Goal: Information Seeking & Learning: Learn about a topic

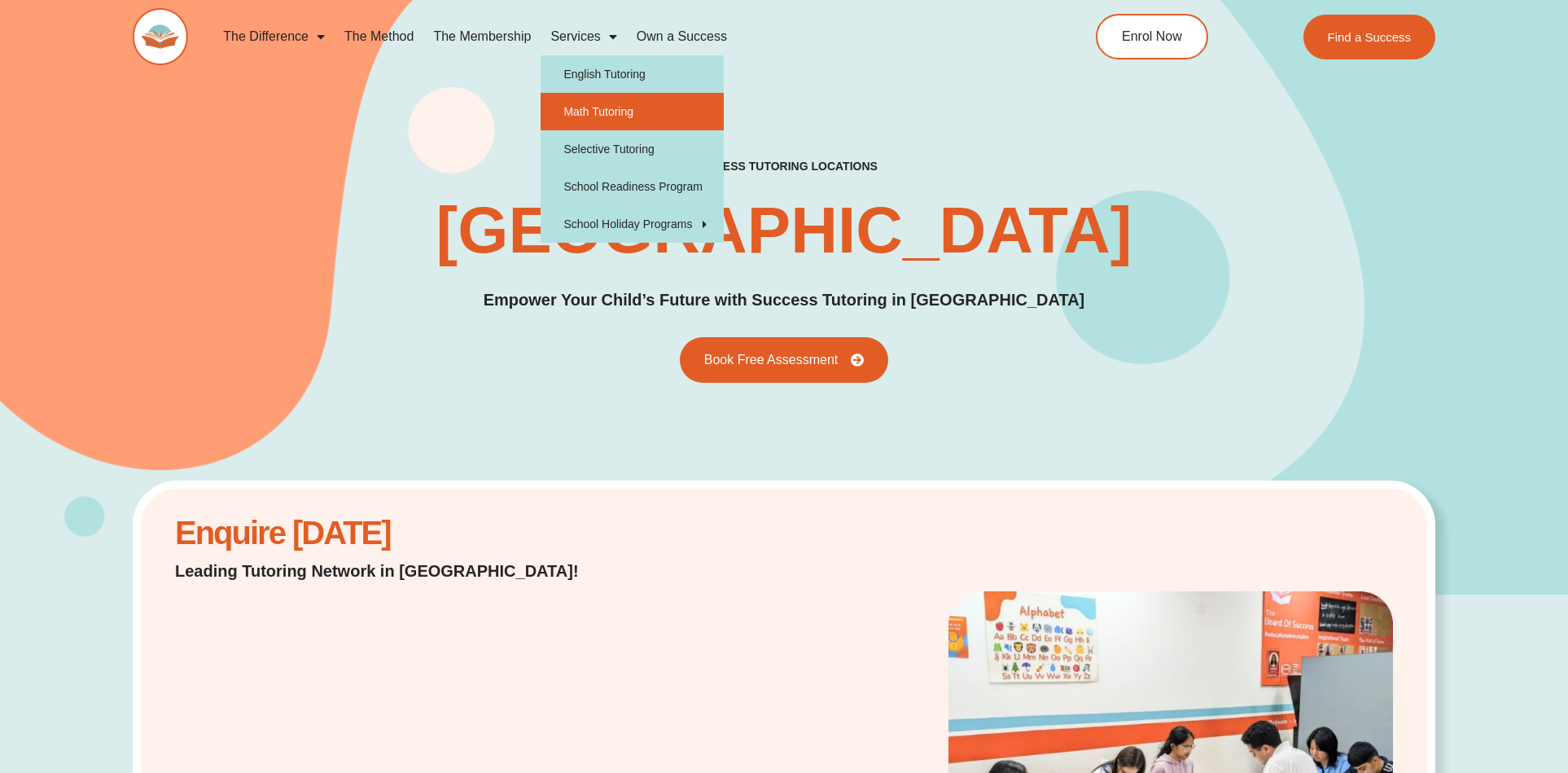
click at [585, 106] on link "Math Tutoring" at bounding box center [632, 111] width 183 height 38
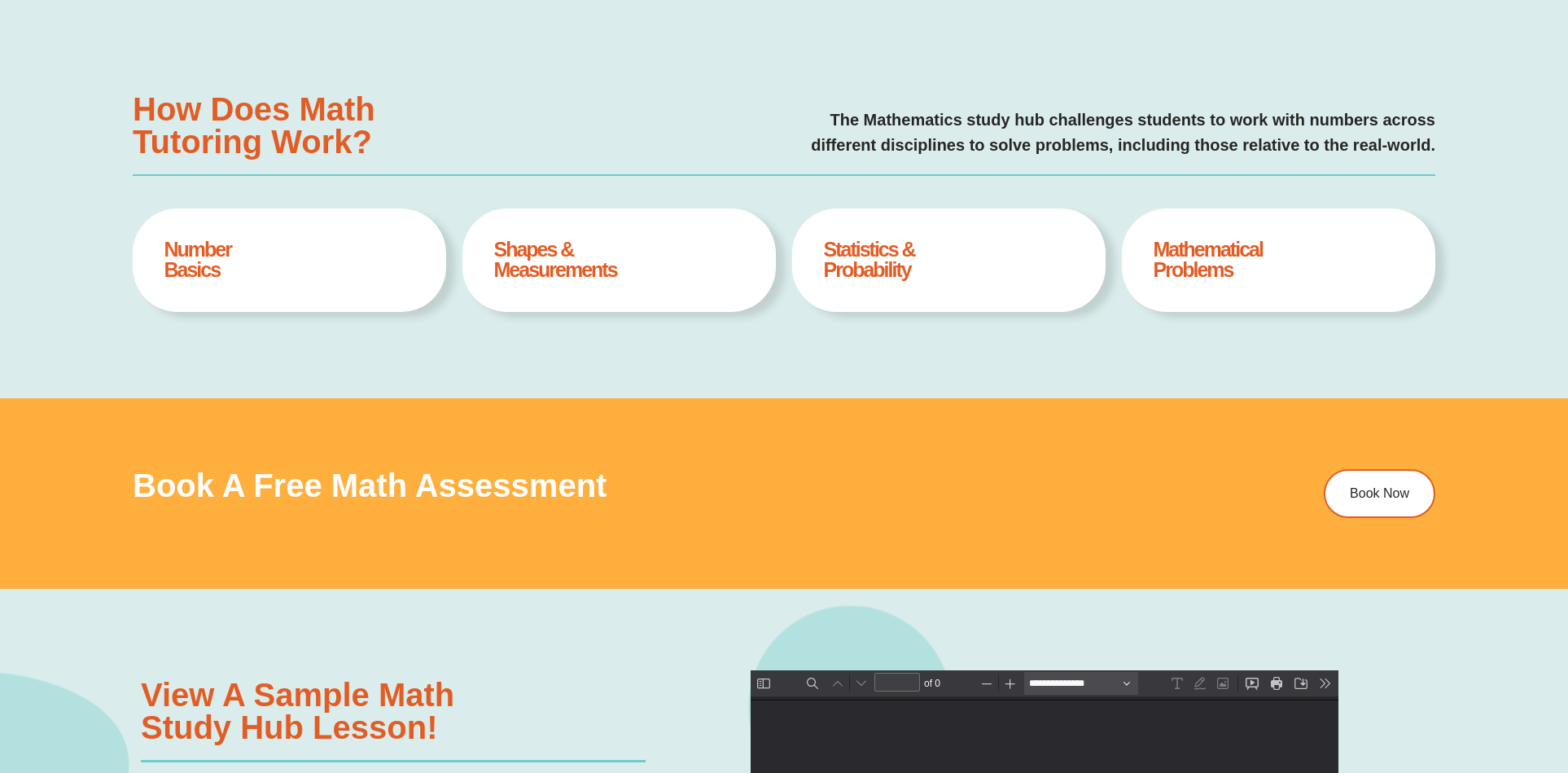
scroll to position [846, 0]
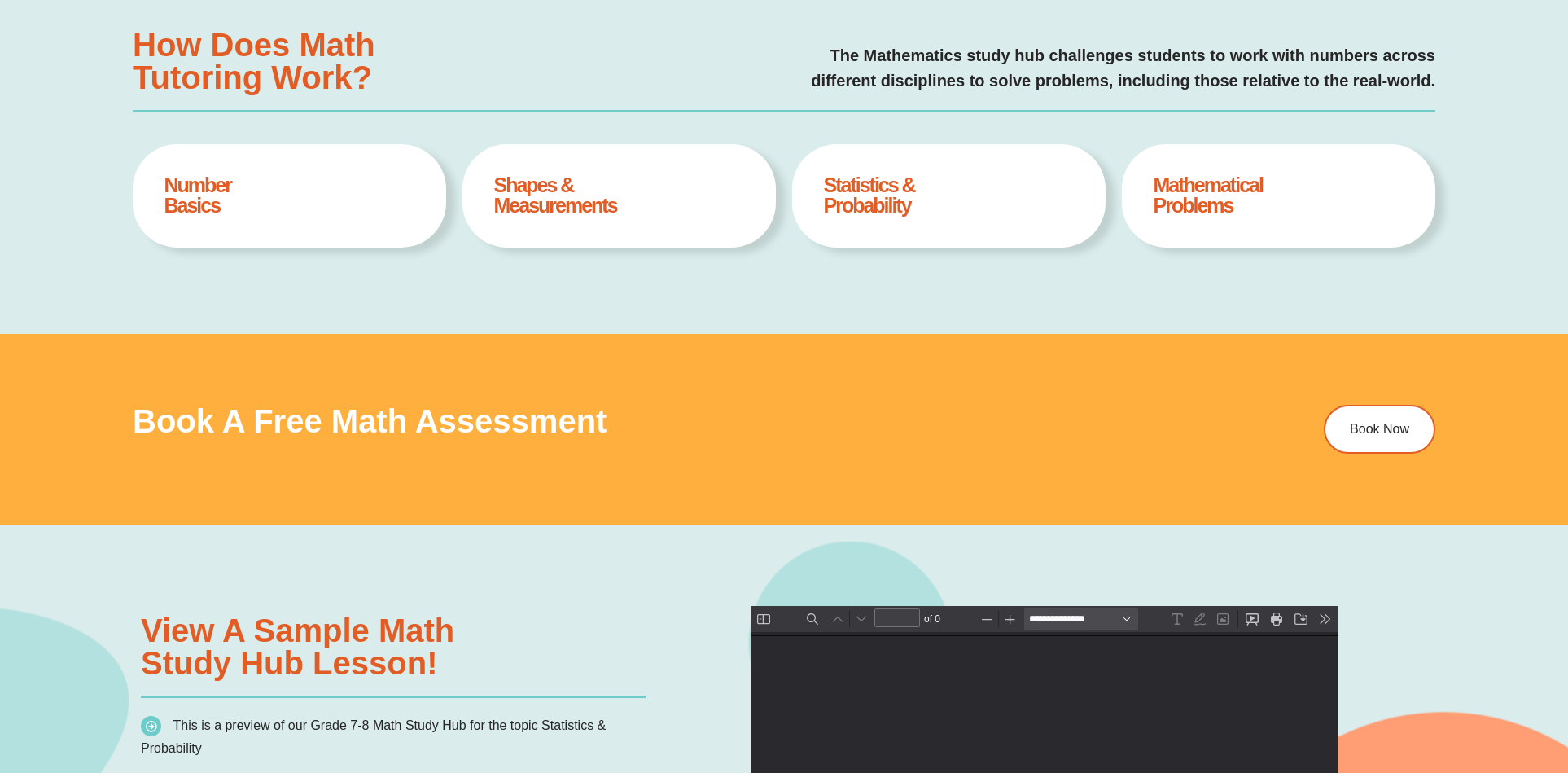
type input "*"
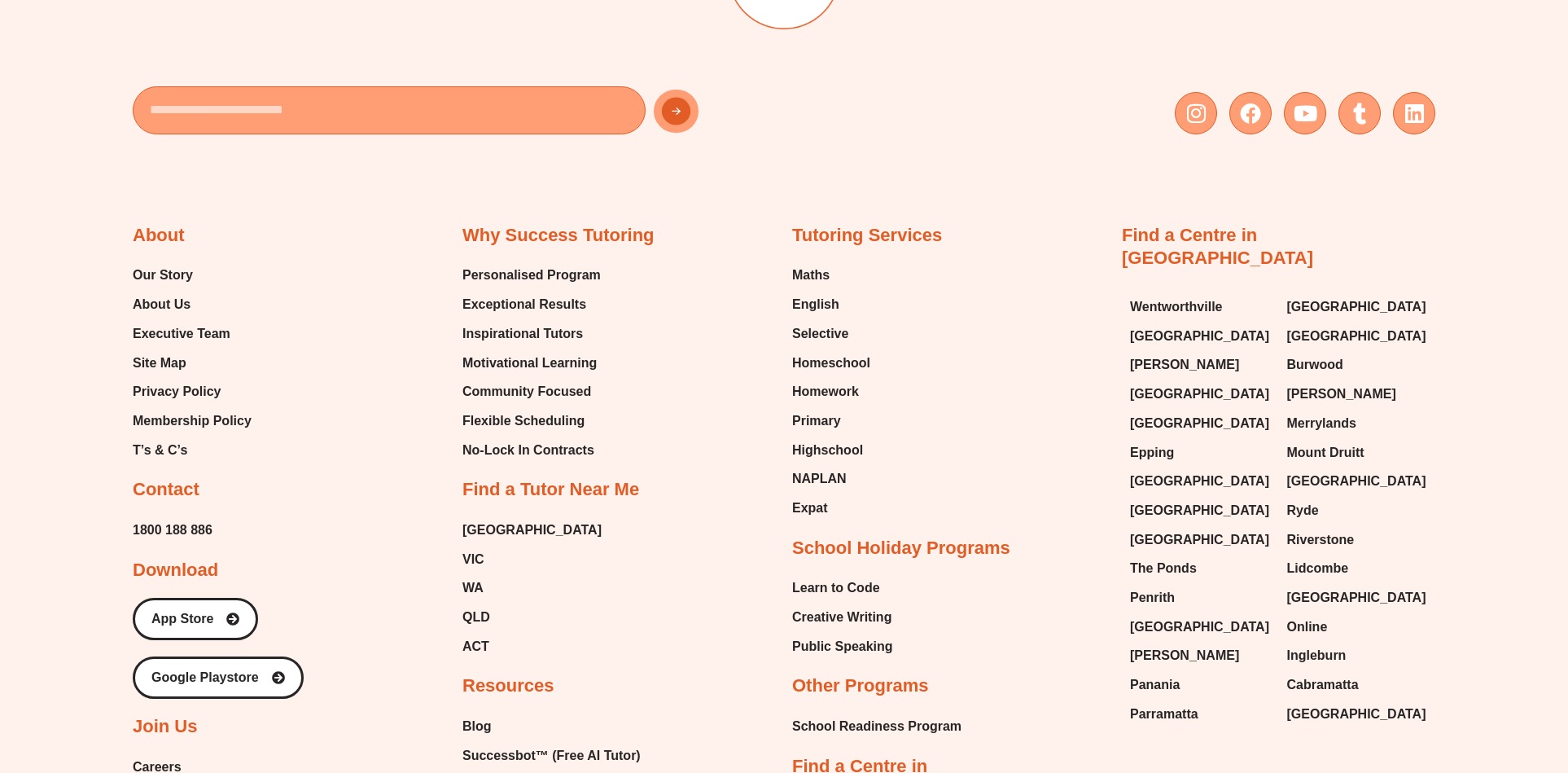
scroll to position [5989, 0]
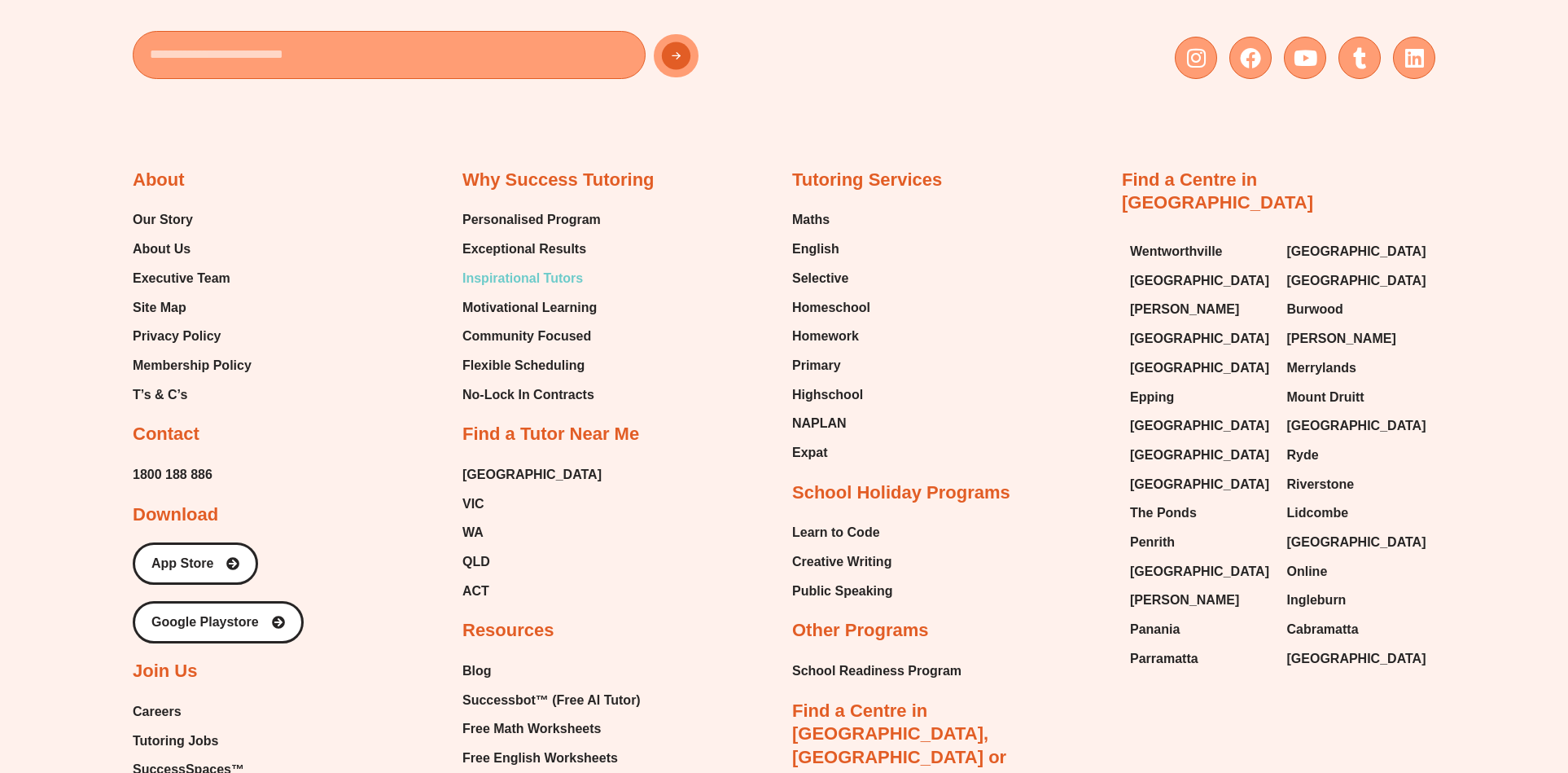
click at [557, 273] on span "Inspirational Tutors" at bounding box center [522, 278] width 120 height 24
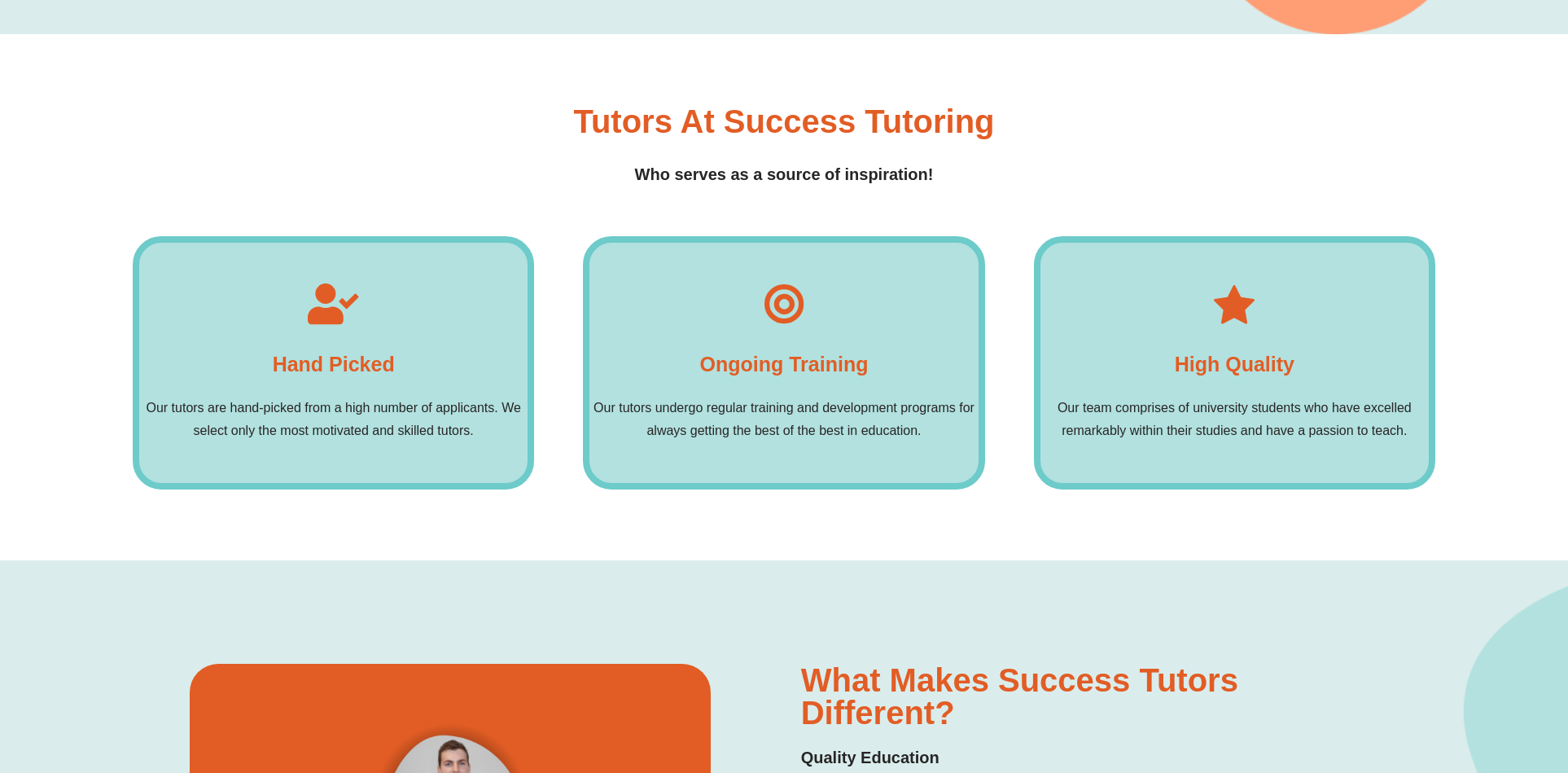
scroll to position [657, 0]
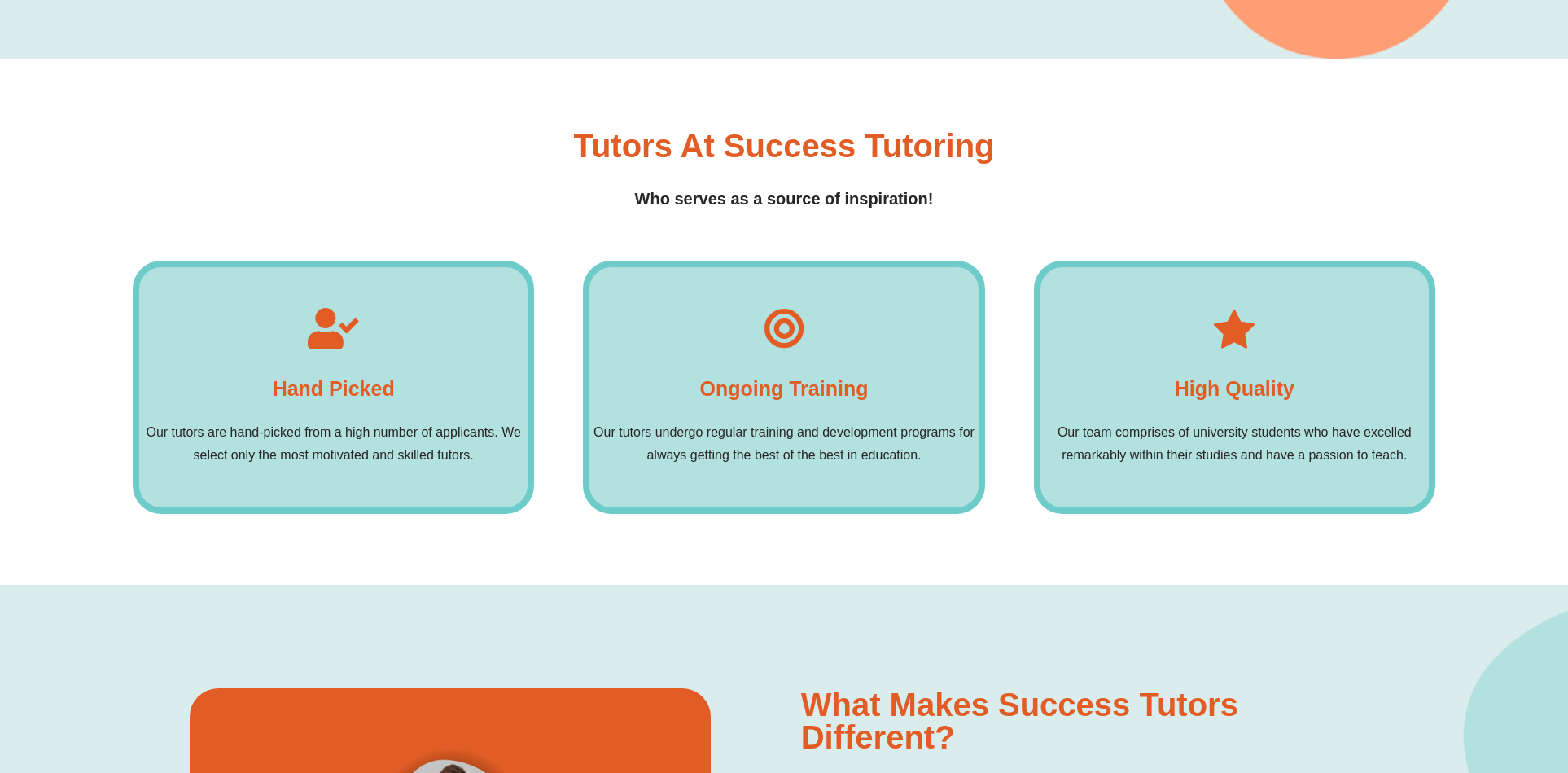
click at [789, 335] on icon at bounding box center [784, 328] width 41 height 41
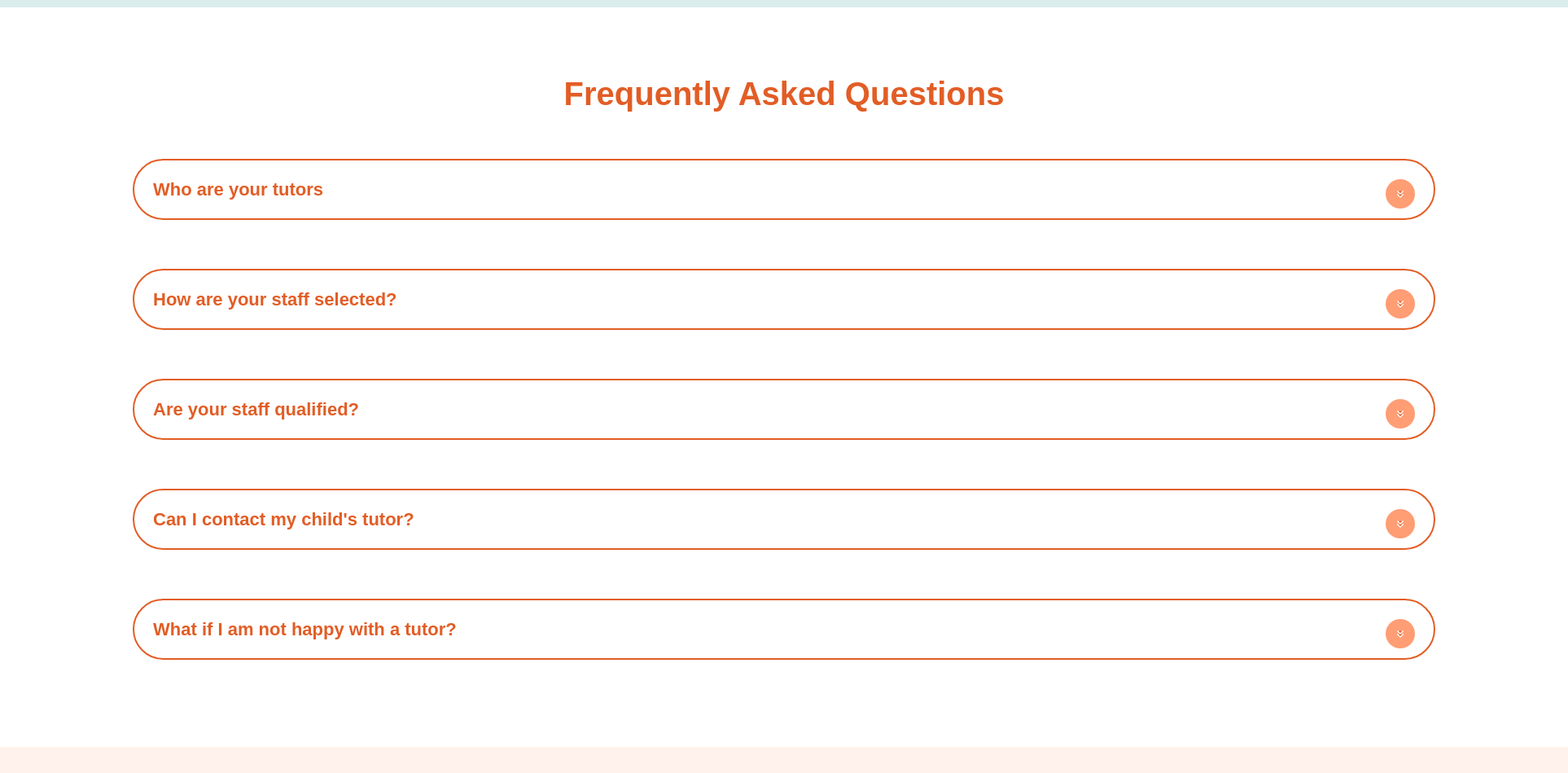
scroll to position [2930, 0]
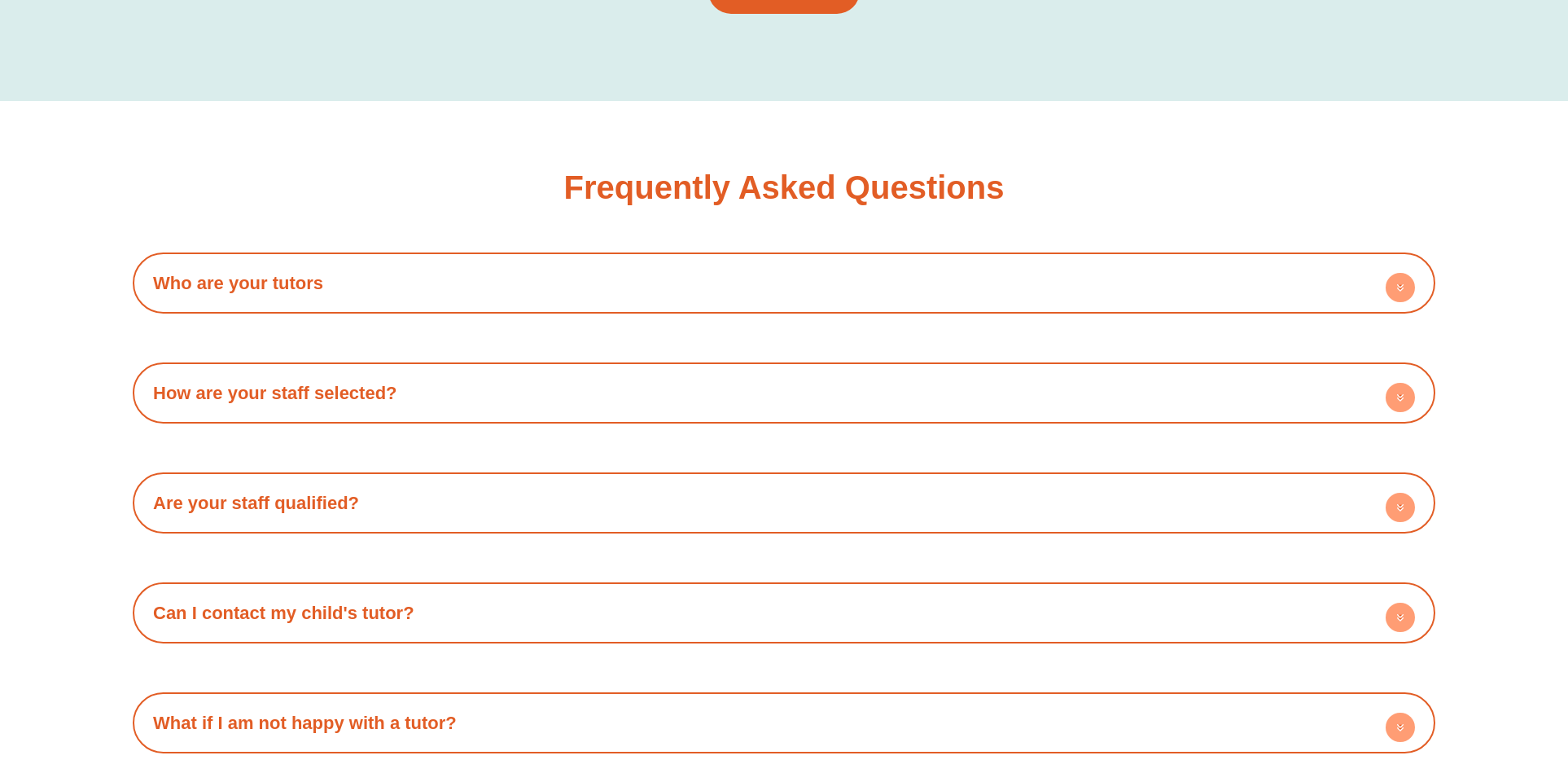
click at [941, 290] on div "Who are your tutors All our tutors are high achieving high school graduates whi…" at bounding box center [784, 503] width 1303 height 501
click at [931, 276] on h4 "Who are your tutors" at bounding box center [784, 283] width 1286 height 45
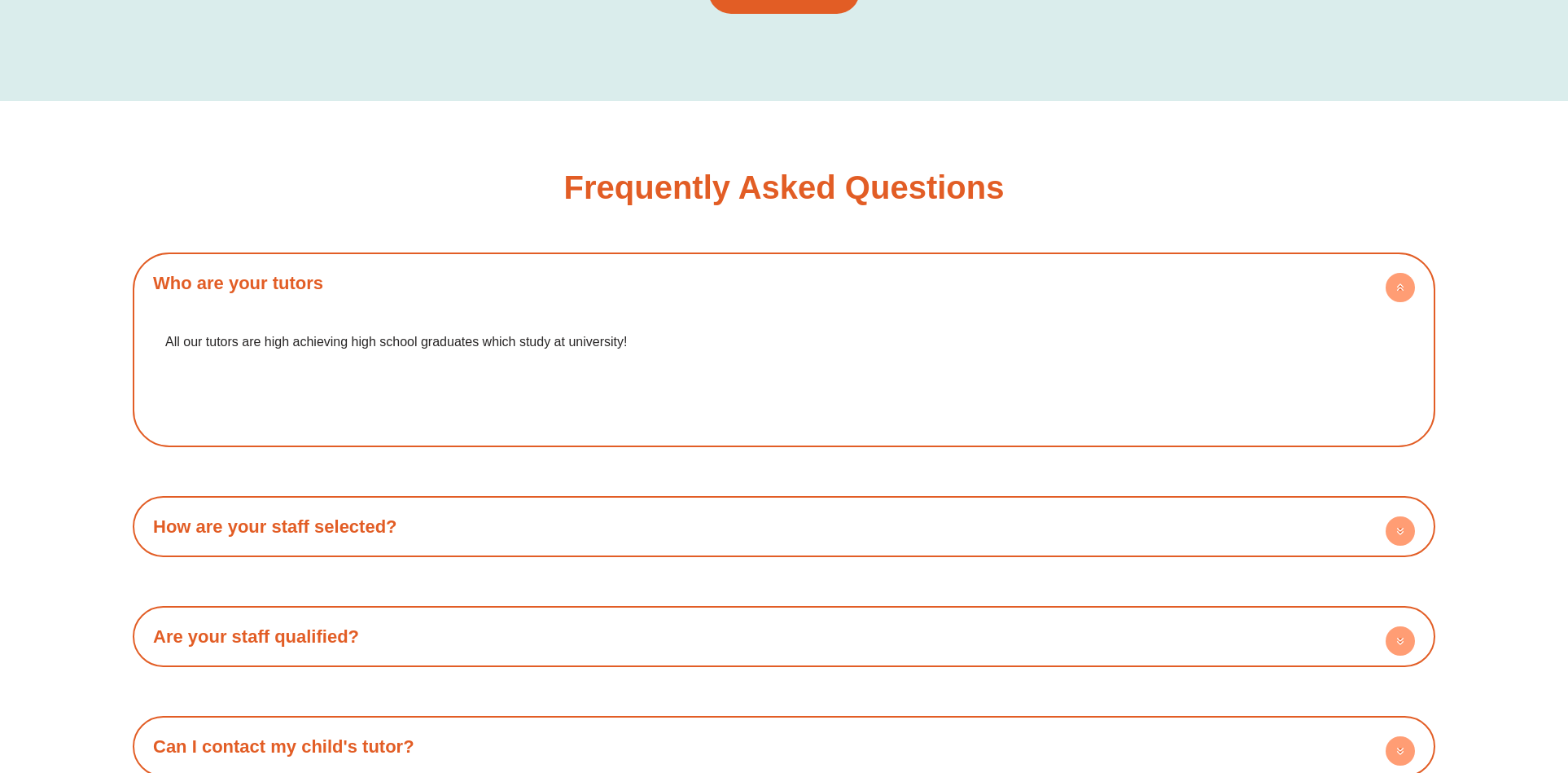
click at [774, 260] on h4 "Who are your tutors" at bounding box center [784, 283] width 1286 height 45
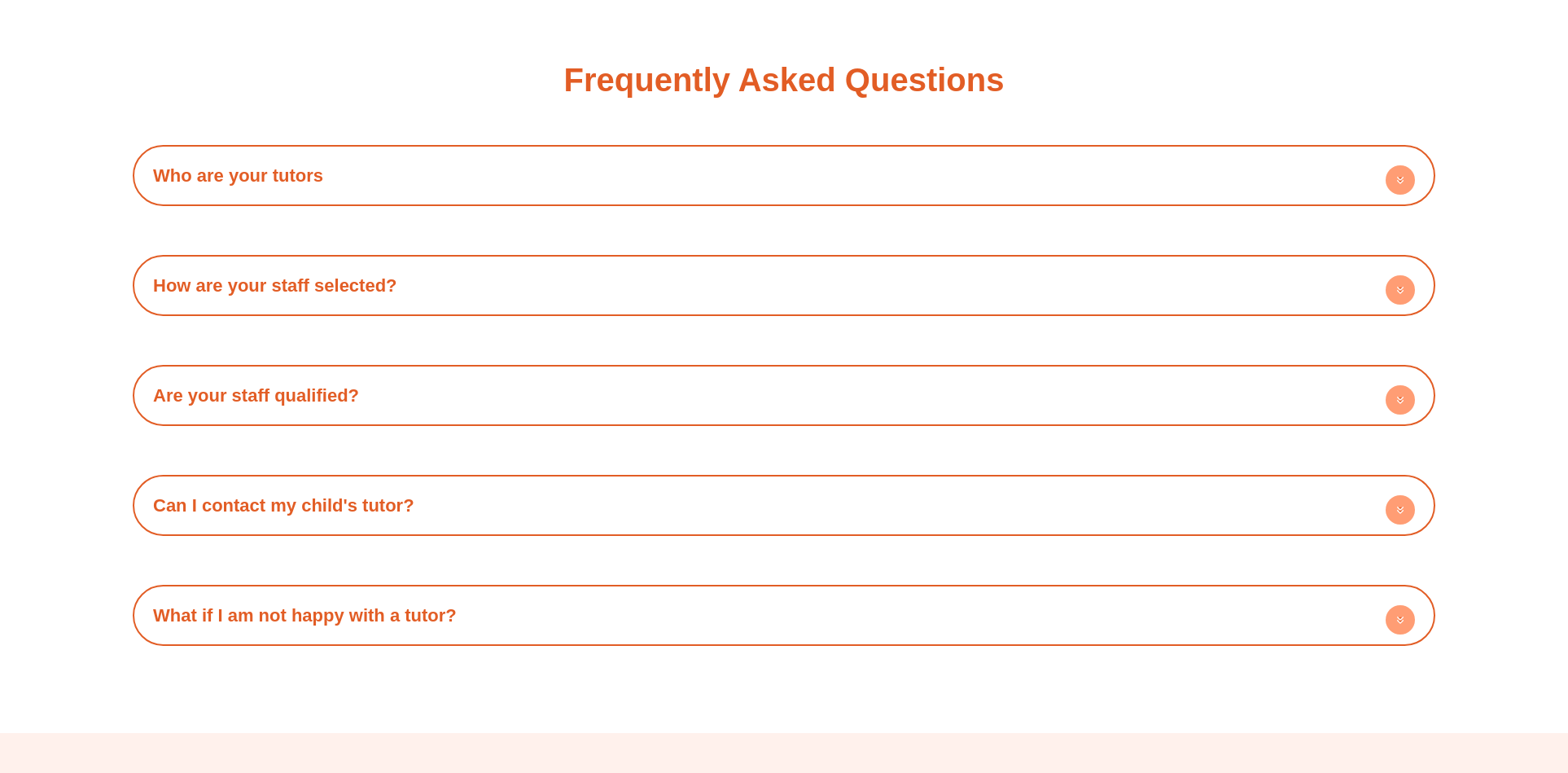
scroll to position [3045, 0]
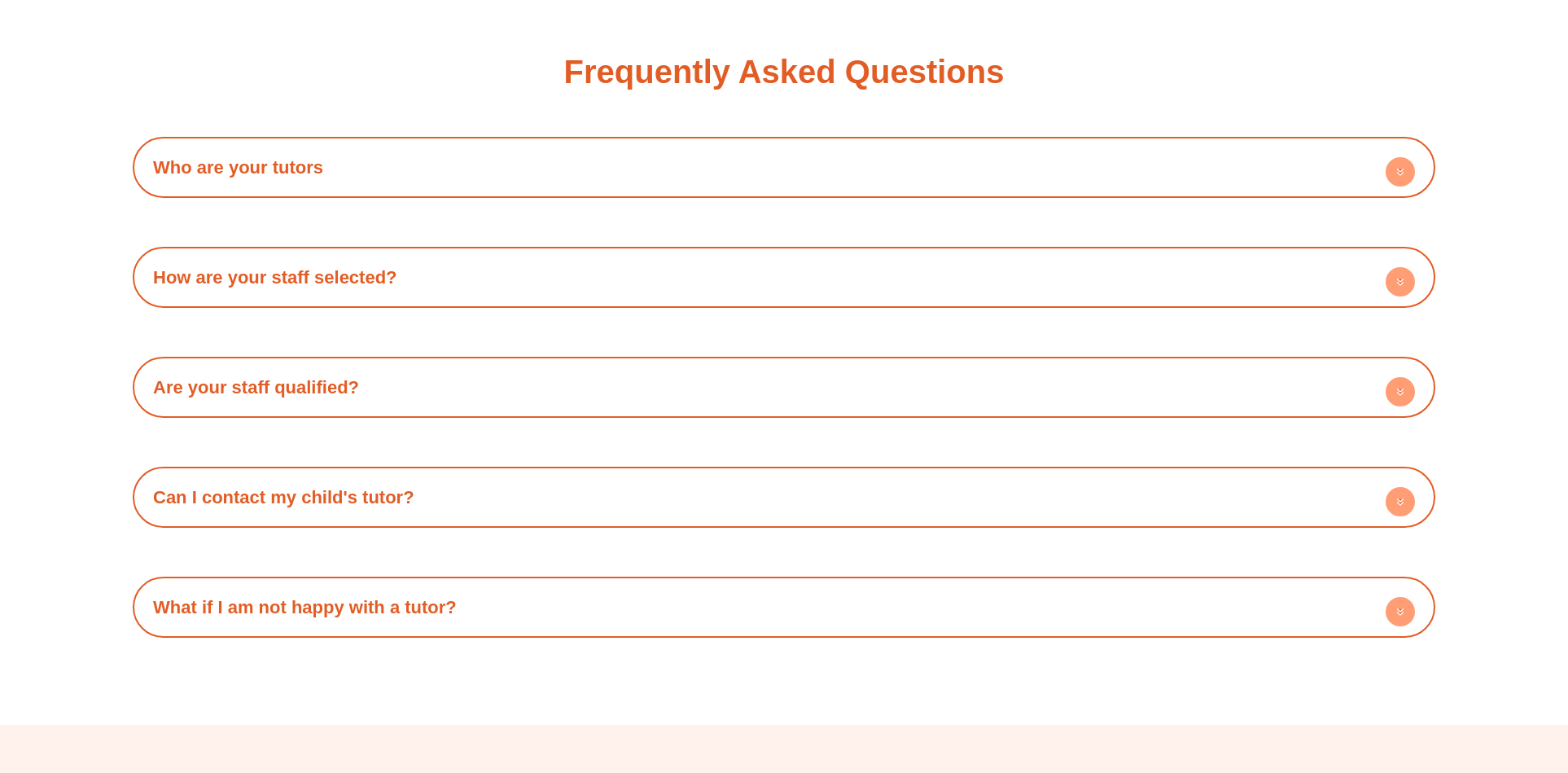
click at [759, 261] on h4 "How are your staff selected?" at bounding box center [784, 277] width 1286 height 45
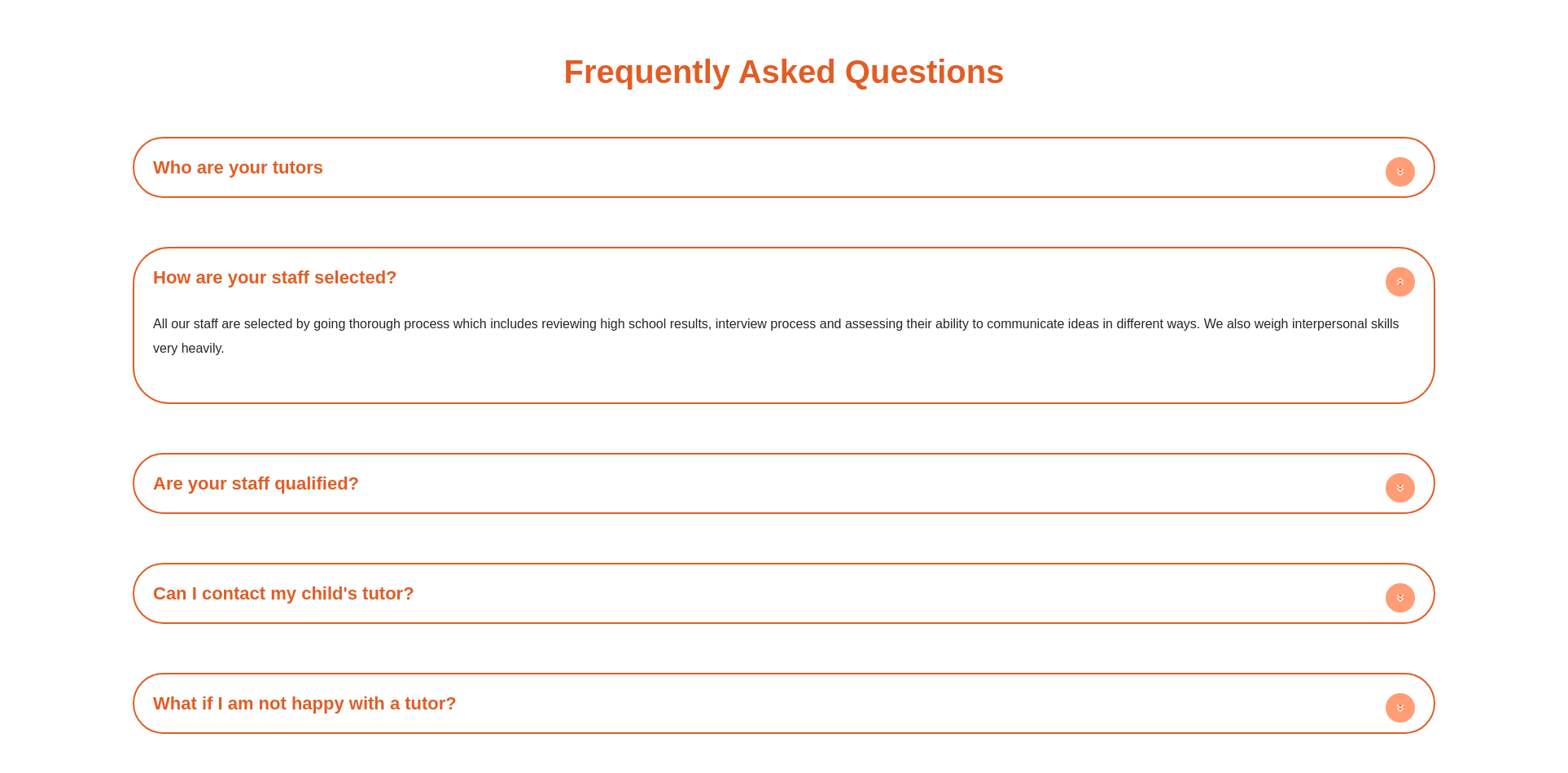
click at [764, 255] on h4 "How are your staff selected?" at bounding box center [784, 277] width 1286 height 45
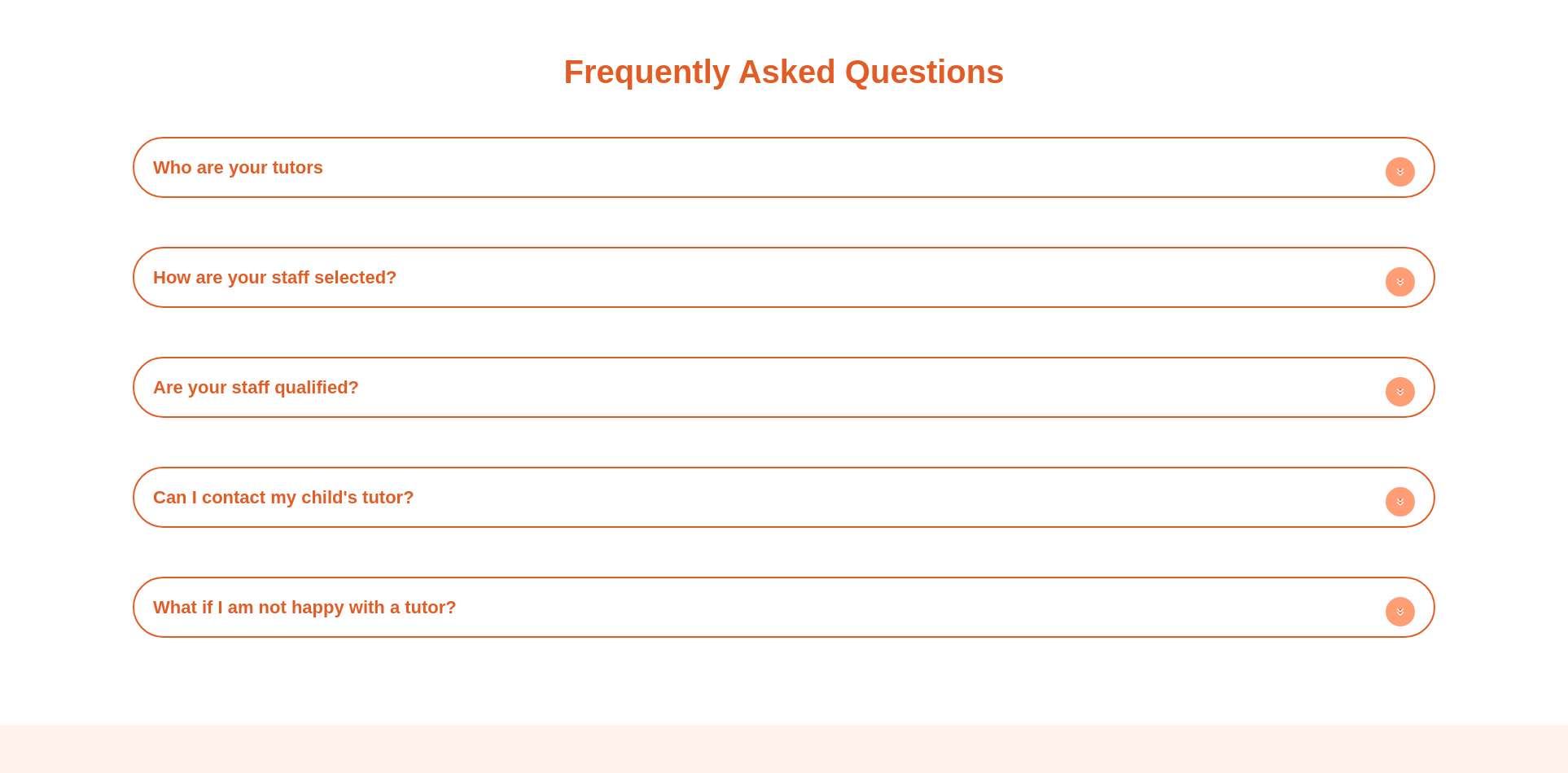
click at [744, 365] on h4 "Are your staff qualified?" at bounding box center [784, 387] width 1286 height 45
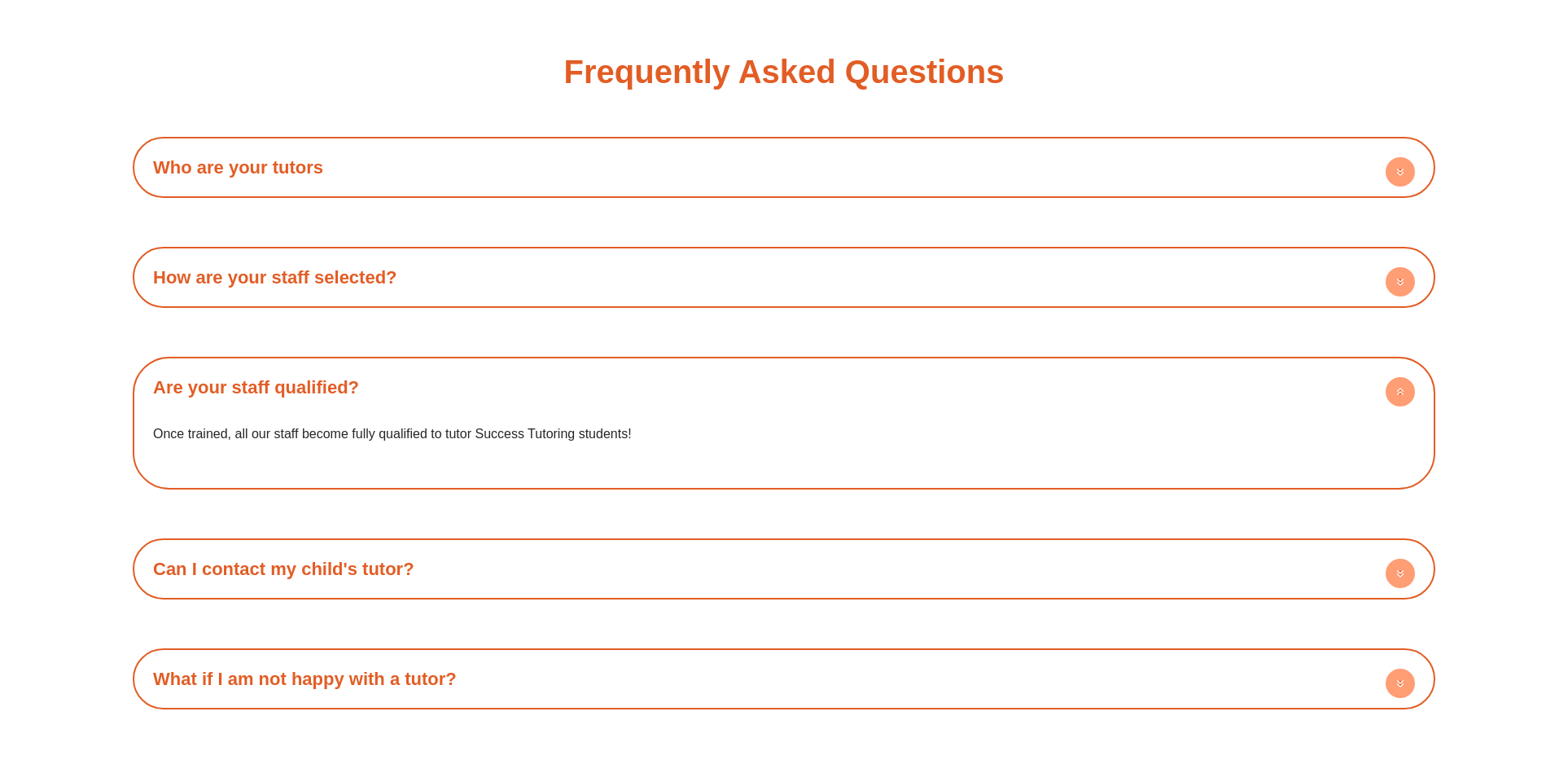
click at [787, 365] on h4 "Are your staff qualified?" at bounding box center [784, 387] width 1286 height 45
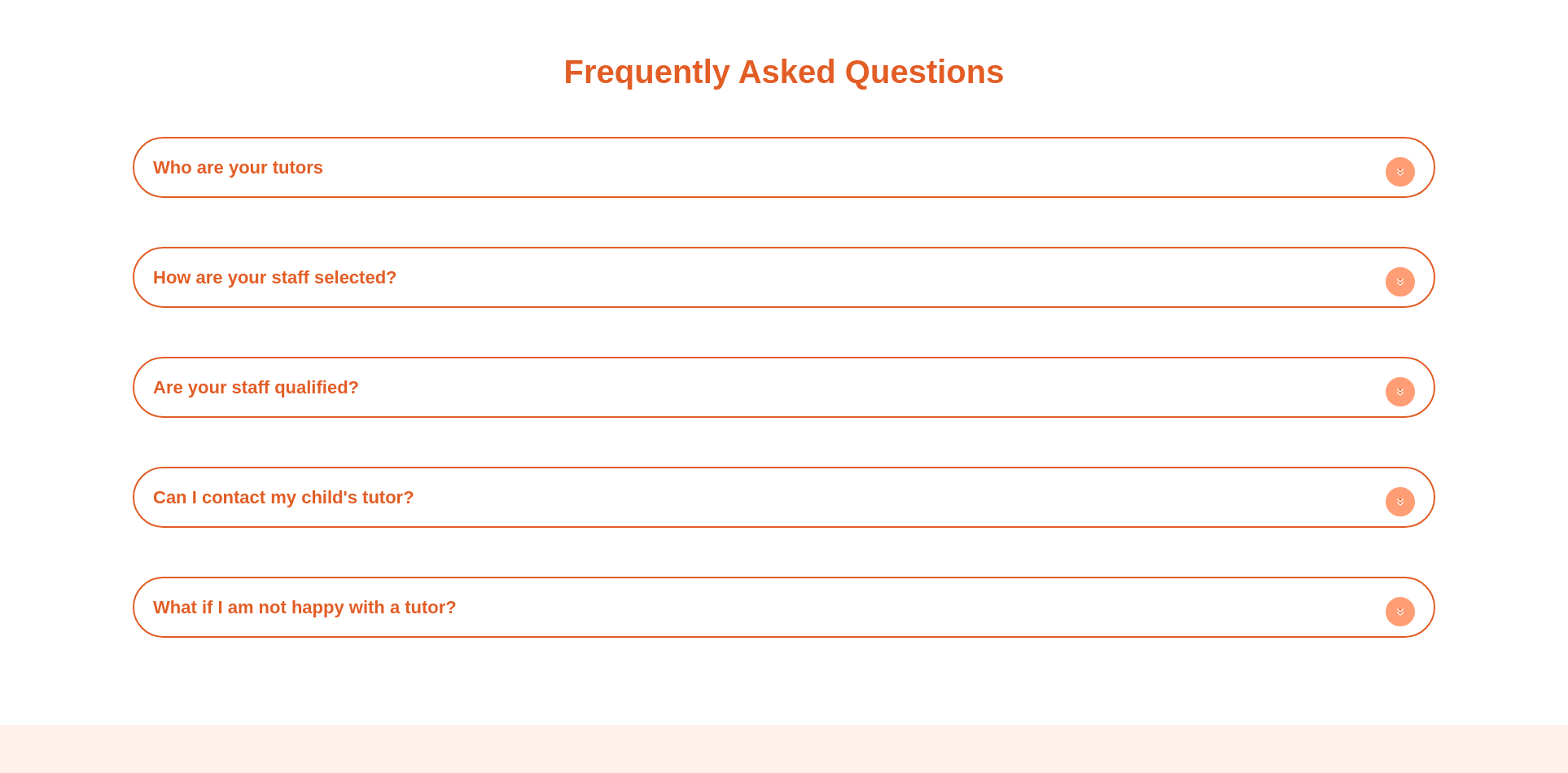
click at [769, 365] on h4 "Are your staff qualified?" at bounding box center [784, 387] width 1286 height 45
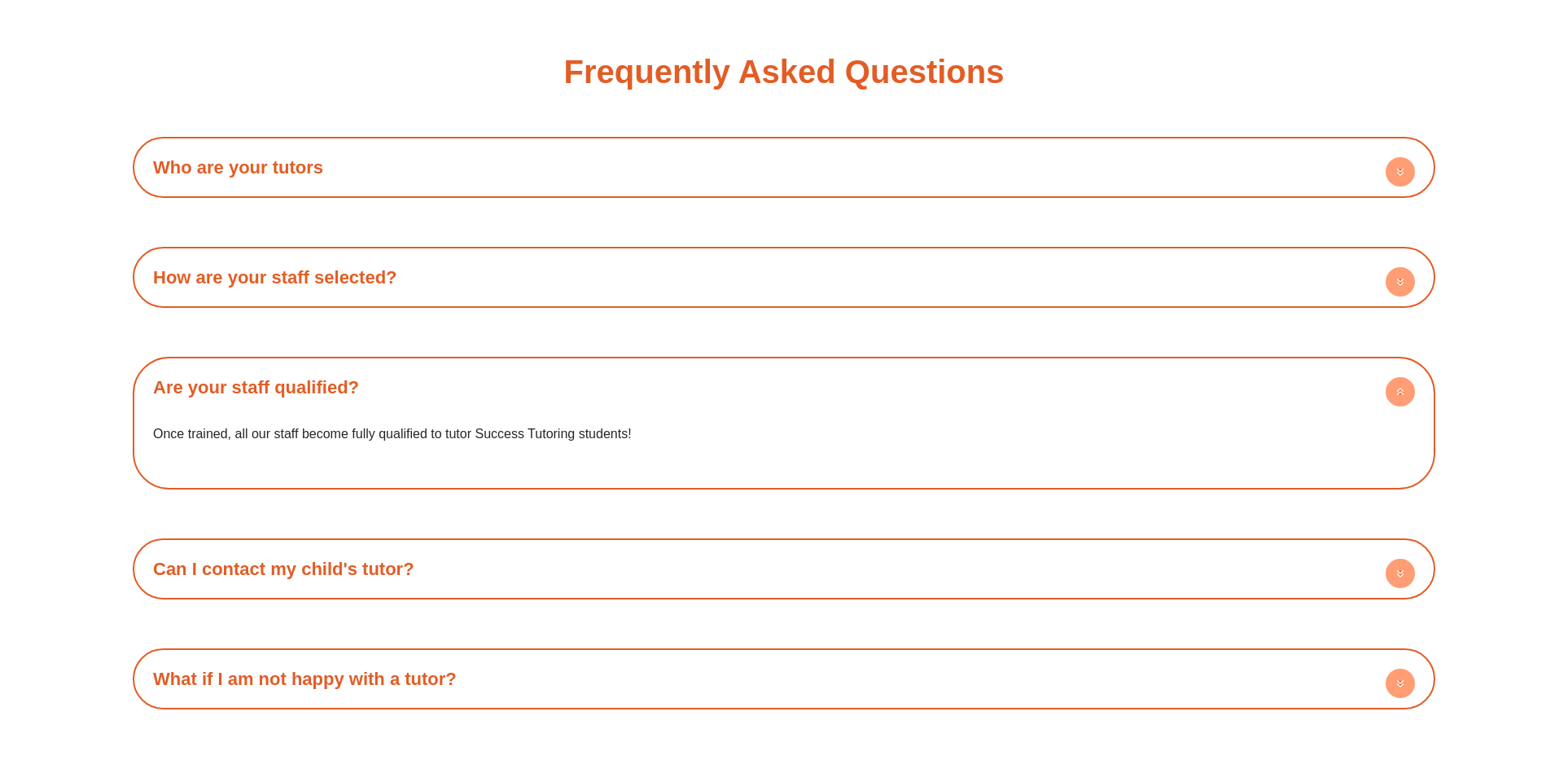
click at [765, 365] on h4 "Are your staff qualified?" at bounding box center [784, 387] width 1286 height 45
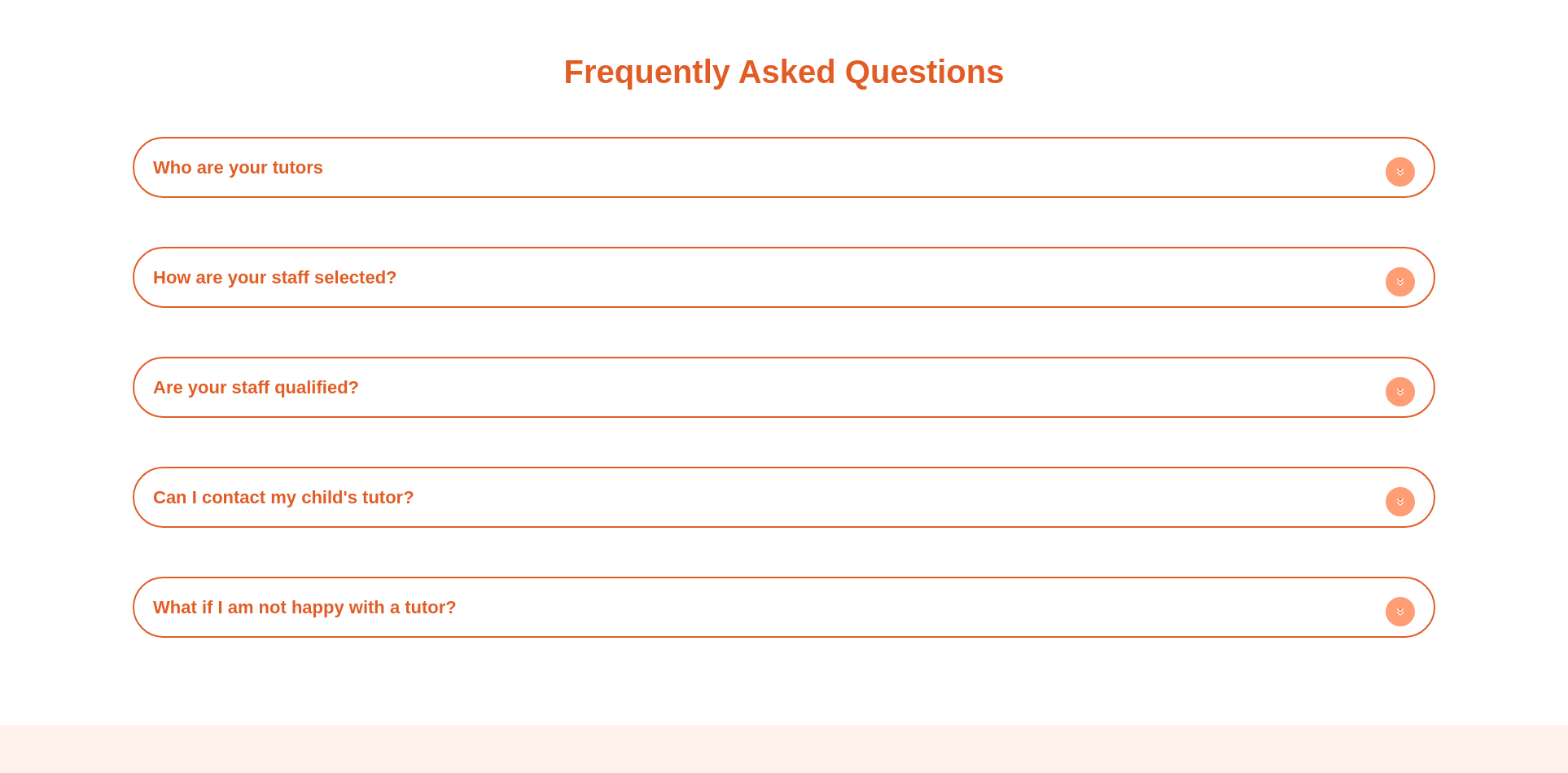
click at [759, 476] on h4 "Can I contact my child's tutor?" at bounding box center [784, 498] width 1286 height 45
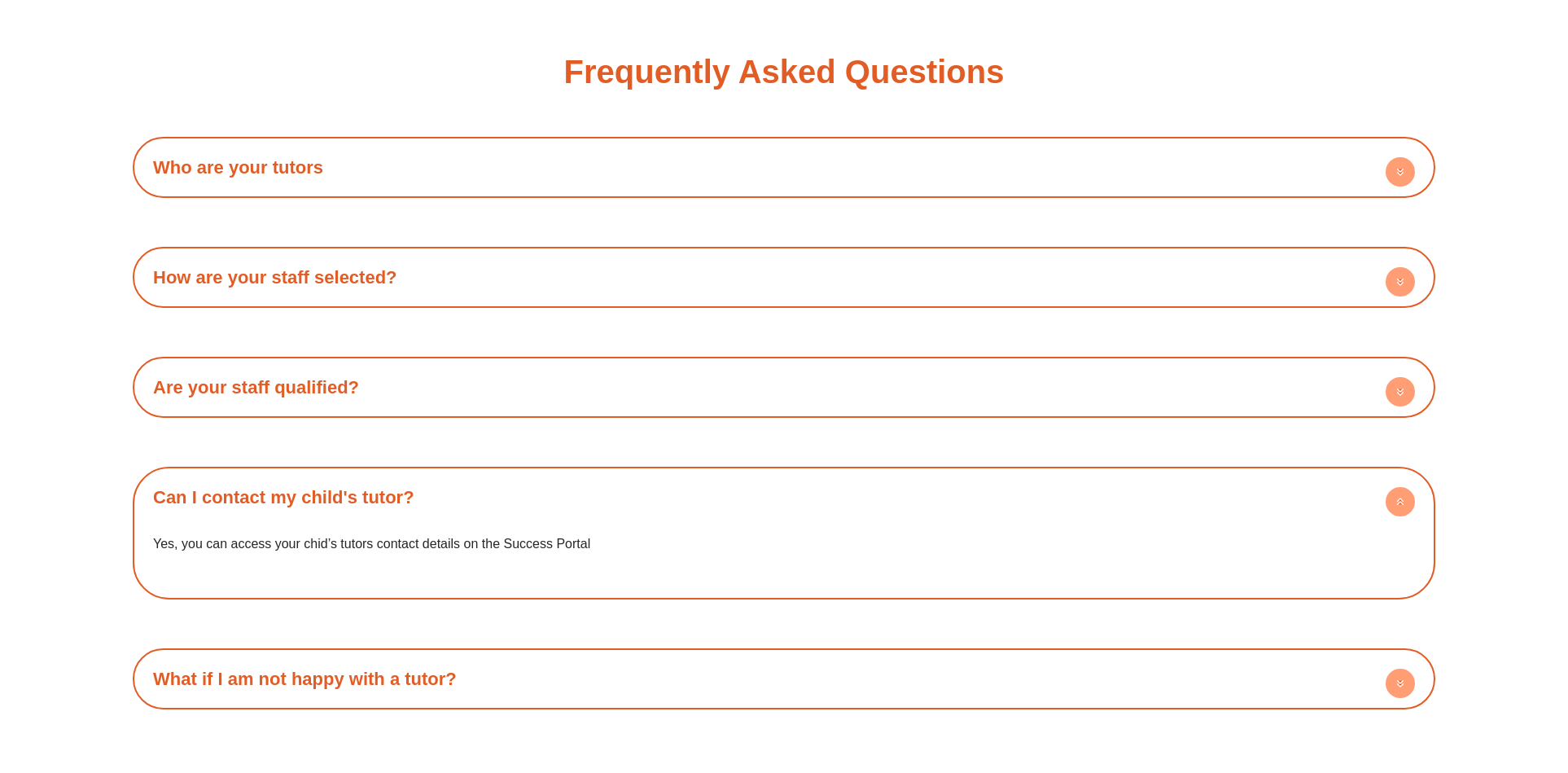
click at [756, 475] on h4 "Can I contact my child's tutor?" at bounding box center [784, 498] width 1286 height 45
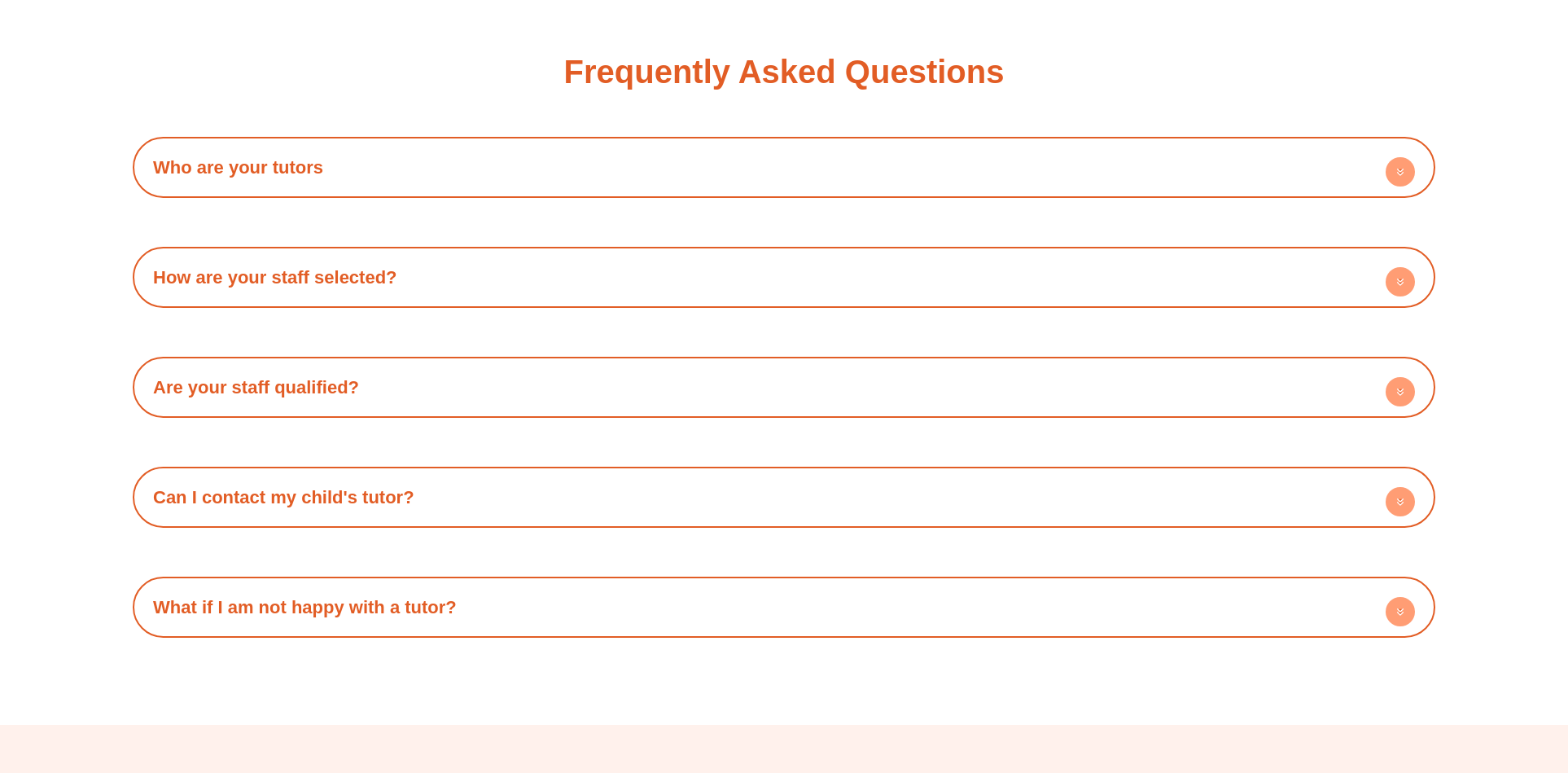
click at [737, 614] on div "Frequently Asked Questions Who are your tutors All our tutors are high achievin…" at bounding box center [784, 346] width 1303 height 723
click at [723, 584] on h4 "What if I am not happy with a tutor?" at bounding box center [784, 607] width 1286 height 45
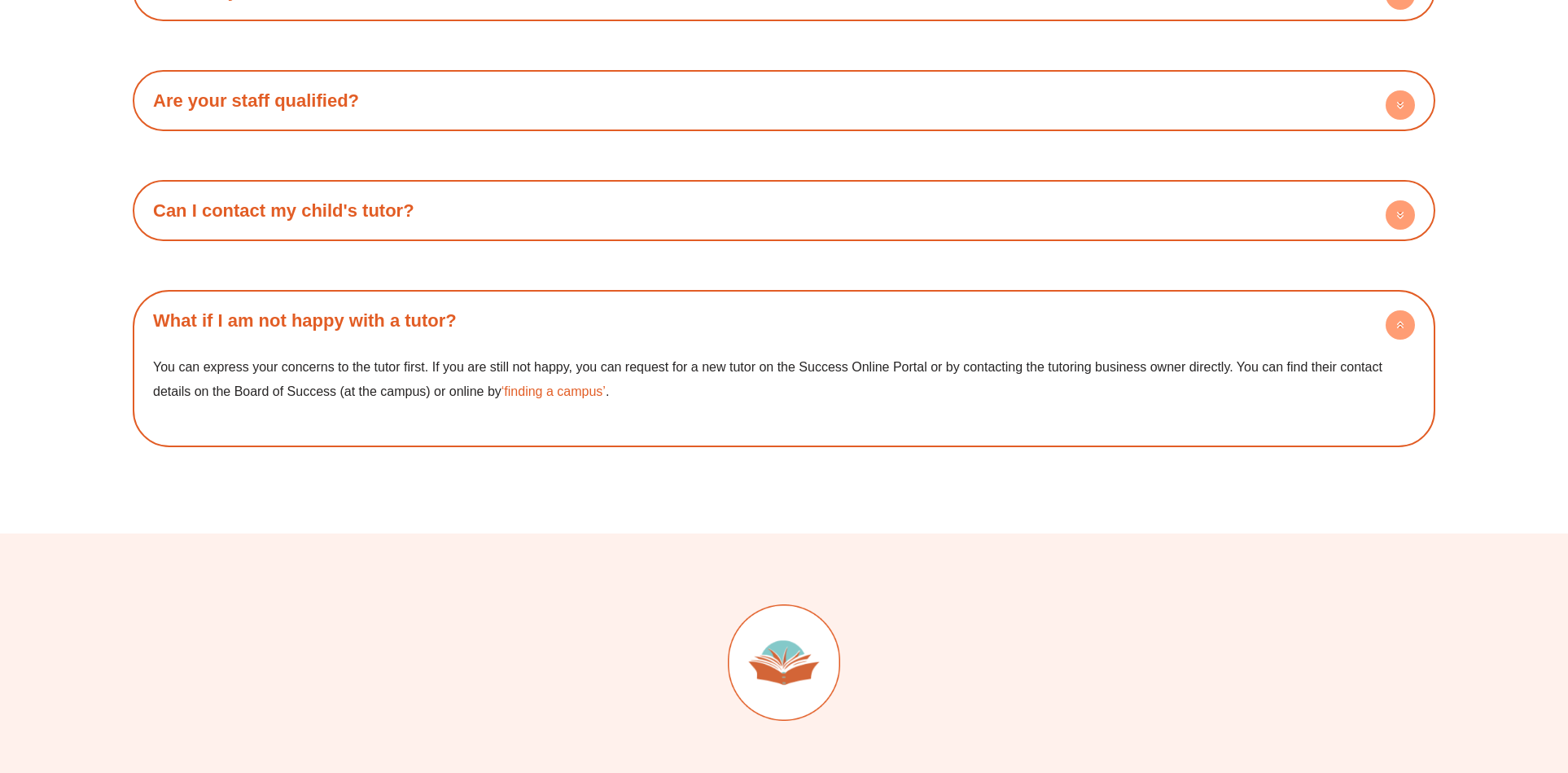
scroll to position [3338, 0]
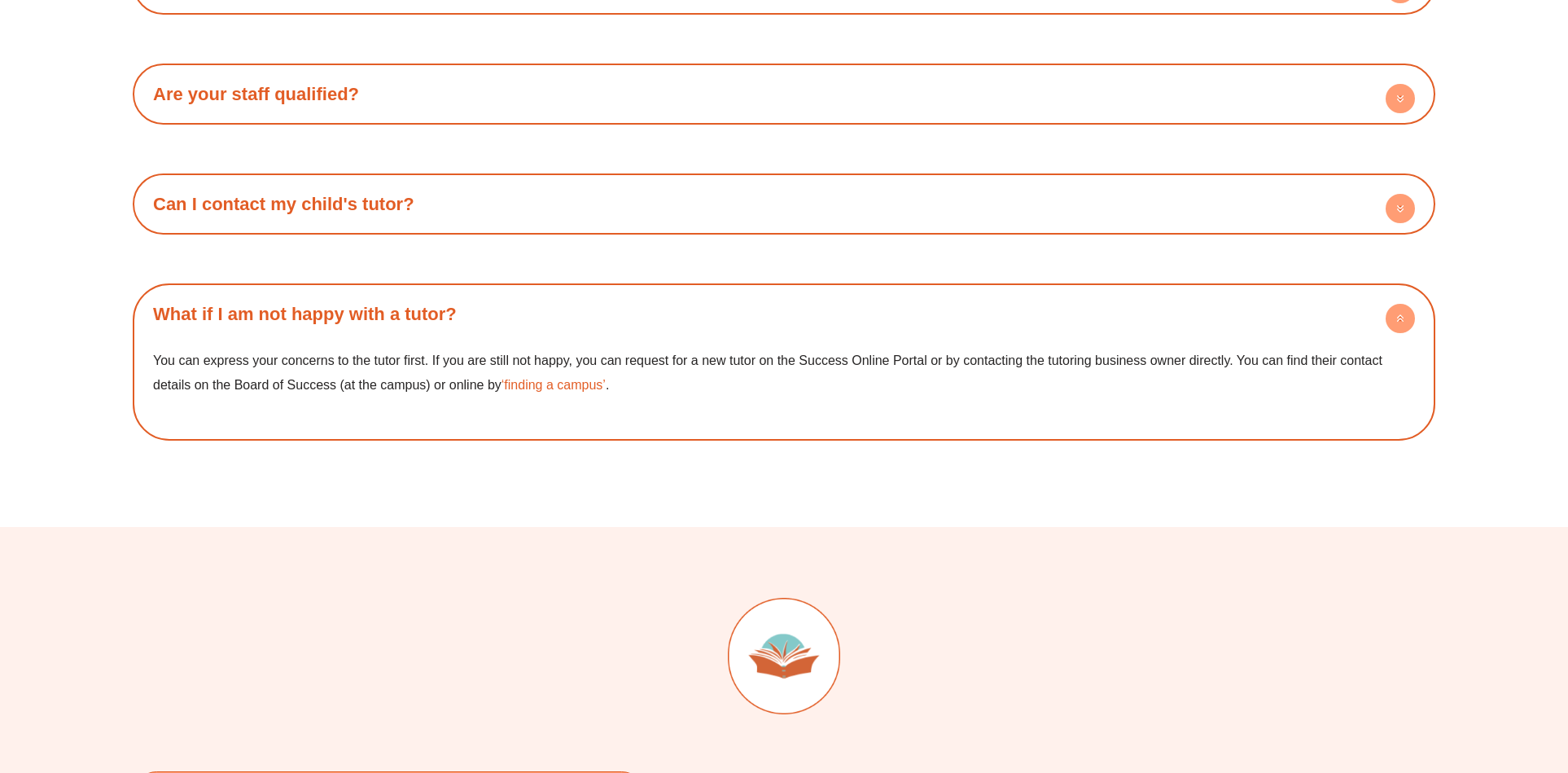
click at [830, 291] on h4 "What if I am not happy with a tutor?" at bounding box center [784, 314] width 1286 height 45
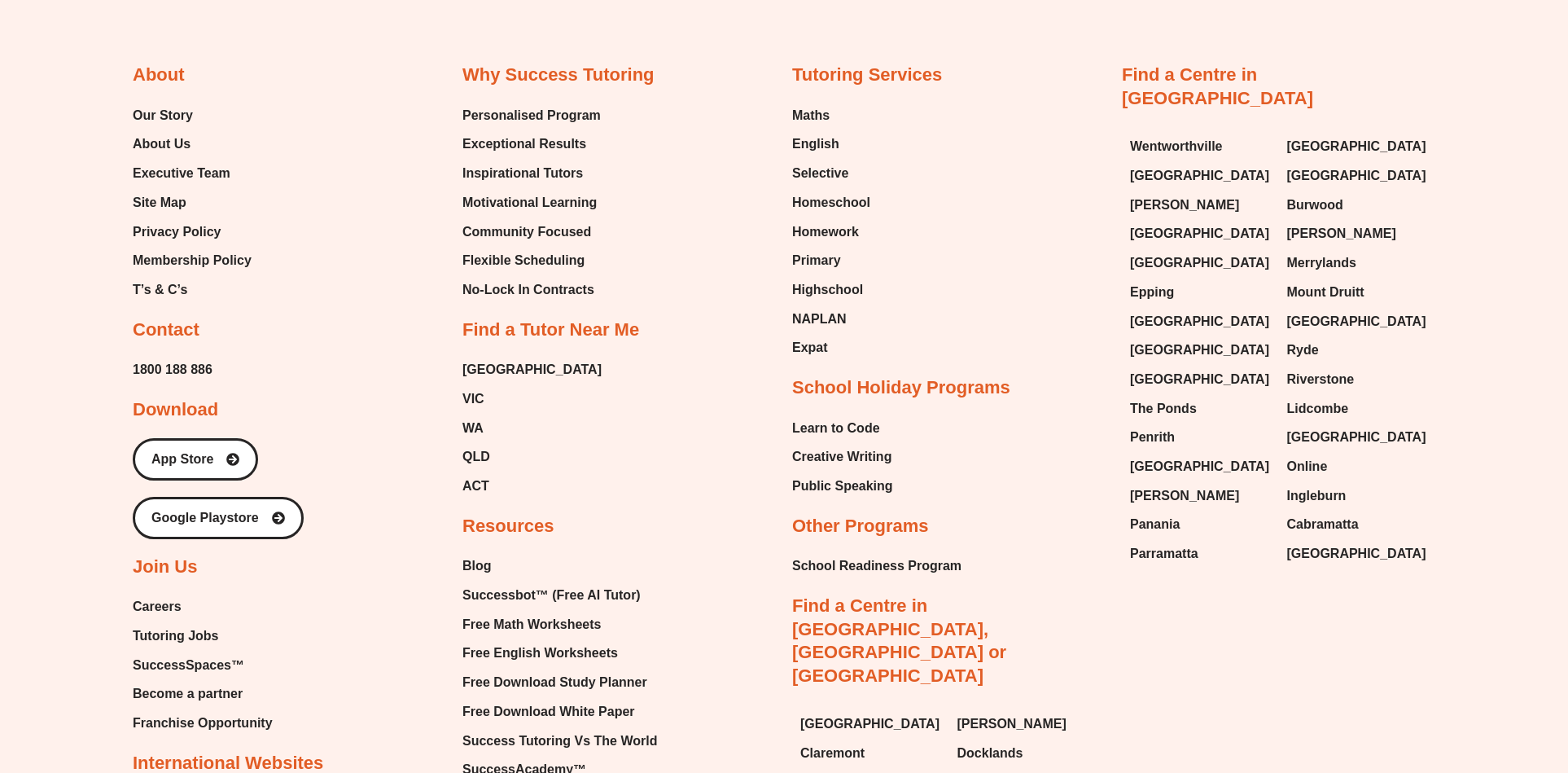
scroll to position [4094, 0]
